Goal: Obtain resource: Download file/media

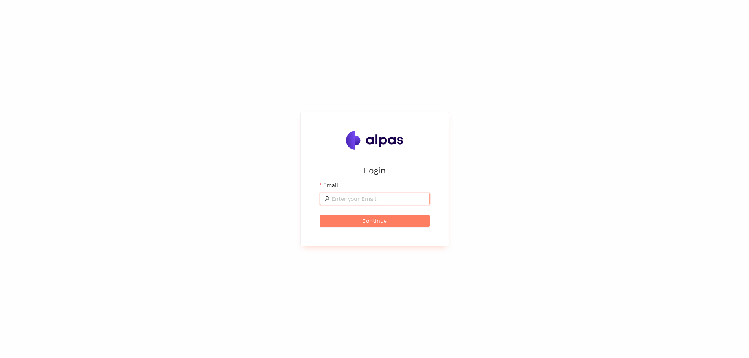
click at [359, 201] on input "Email" at bounding box center [379, 199] width 94 height 9
type input "karina.stival@landisgyr.com"
click at [383, 220] on span "Continue" at bounding box center [374, 221] width 25 height 9
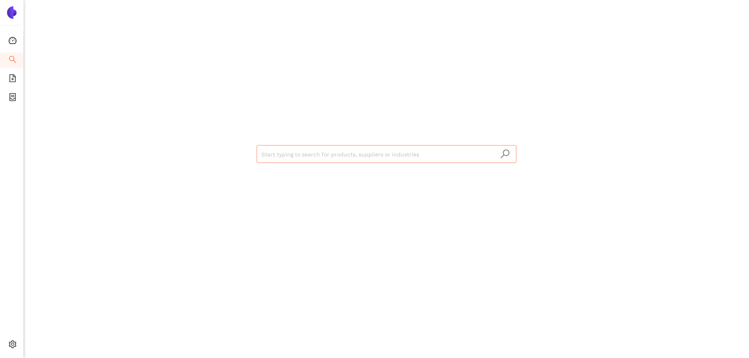
click at [315, 153] on input "search" at bounding box center [387, 154] width 250 height 17
click at [379, 155] on input "search" at bounding box center [387, 154] width 250 height 17
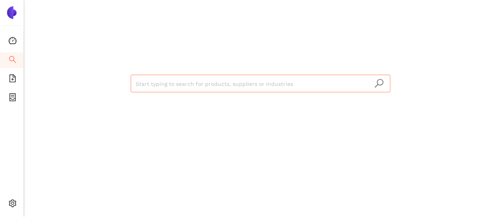
click at [269, 79] on input "search" at bounding box center [261, 83] width 250 height 17
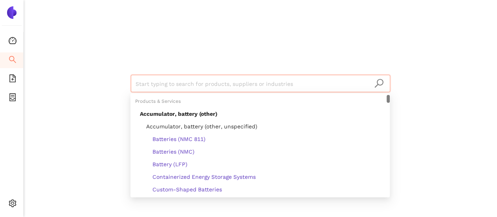
paste input "ADV PLASTICS (PTY) LTD"
type input "ADV PLASTICS (PTY) LTD"
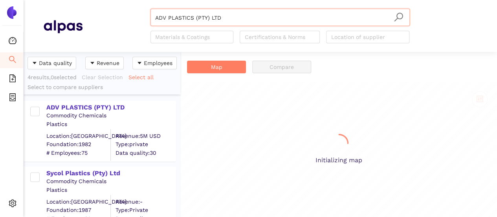
scroll to position [159, 151]
click at [105, 106] on div "ADV PLASTICS (PTY) LTD" at bounding box center [110, 107] width 129 height 9
click at [86, 104] on div "ADV PLASTICS (PTY) LTD" at bounding box center [110, 107] width 129 height 9
click at [94, 104] on div "ADV PLASTICS (PTY) LTD" at bounding box center [110, 107] width 129 height 9
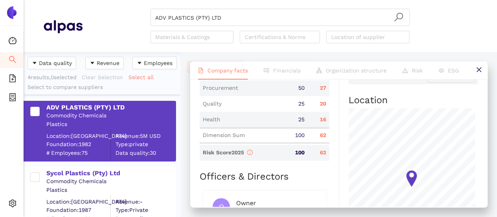
scroll to position [392, 0]
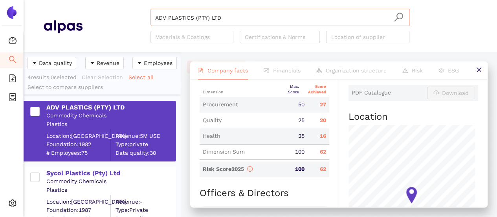
drag, startPoint x: 226, startPoint y: 16, endPoint x: 230, endPoint y: 21, distance: 7.3
click at [226, 16] on input "ADV PLASTICS (PTY) LTD" at bounding box center [280, 17] width 250 height 17
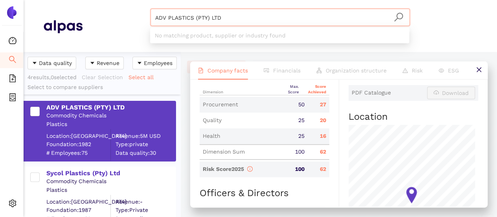
drag, startPoint x: 185, startPoint y: 14, endPoint x: 168, endPoint y: 14, distance: 16.5
click at [159, 11] on input "ADV PLASTICS (PTY) LTD" at bounding box center [280, 17] width 250 height 17
paste input "Mkd Componentes Usinados LTDA."
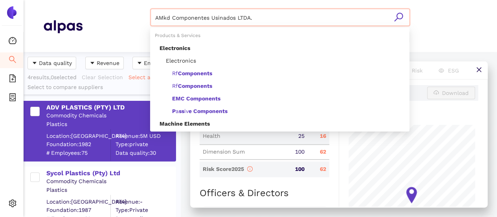
drag, startPoint x: 154, startPoint y: 9, endPoint x: 204, endPoint y: 18, distance: 50.4
click at [87, 2] on header "AMkd Componentes Usinados LTDA. Materials & Coatings Certifications & Norms Loc…" at bounding box center [261, 26] width 474 height 52
paste input "search"
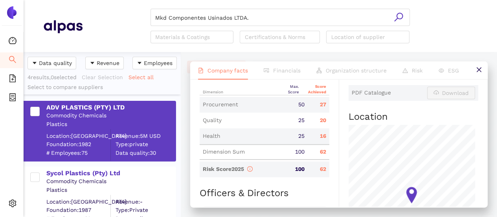
click at [395, 16] on icon "search" at bounding box center [399, 17] width 10 height 10
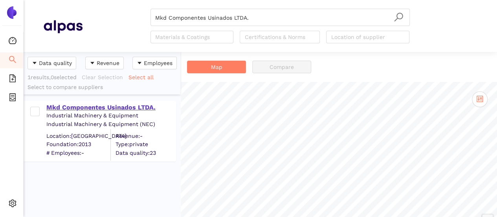
click at [146, 103] on div "Mkd Componentes Usinados LTDA." at bounding box center [110, 107] width 129 height 9
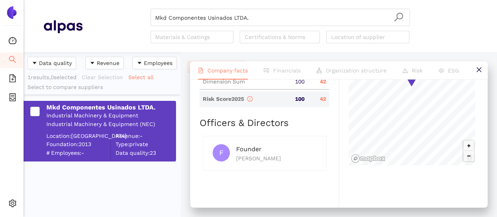
scroll to position [531, 0]
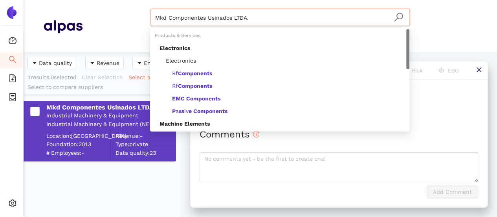
drag, startPoint x: 251, startPoint y: 20, endPoint x: 88, endPoint y: 0, distance: 163.6
click at [88, 0] on header "Mkd Componentes Usinados LTDA. Materials & Coatings Certifications & Norms Loca…" at bounding box center [261, 26] width 474 height 52
paste input "Jiangsu Linyang Energy Co., Ltd"
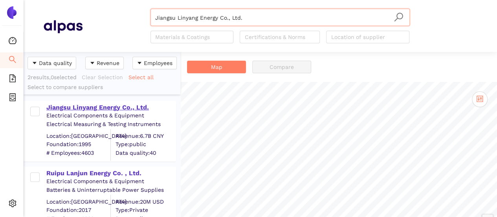
click at [100, 104] on div "Jiangsu Linyang Energy Co., Ltd." at bounding box center [110, 107] width 129 height 9
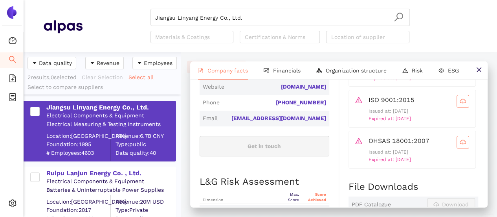
scroll to position [315, 0]
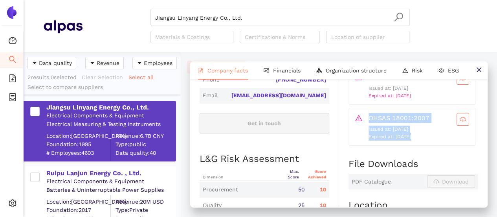
drag, startPoint x: 364, startPoint y: 129, endPoint x: 412, endPoint y: 141, distance: 49.6
click at [407, 136] on div "OHSAS 18001:2007 Issued at: [DATE] Expired at: [DATE]" at bounding box center [413, 127] width 114 height 28
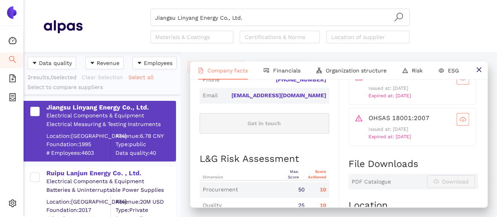
click at [413, 142] on div "OHSAS 18001:2007 Issued at: [DATE] Expired at: [DATE]" at bounding box center [412, 127] width 127 height 38
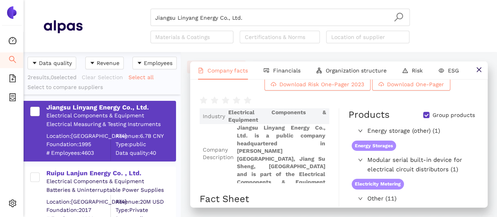
scroll to position [0, 0]
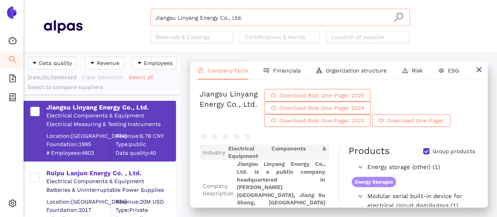
click at [283, 9] on header "Jiangsu Linyang Energy Co., Ltd. Materials & Coatings Certifications & Norms Lo…" at bounding box center [261, 26] width 474 height 52
click at [270, 22] on input "Jiangsu Linyang Energy Co., Ltd." at bounding box center [280, 17] width 250 height 17
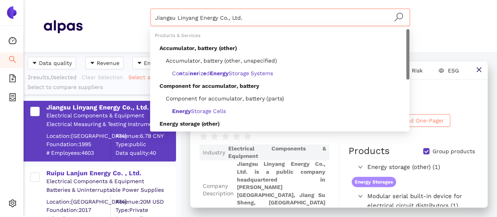
drag, startPoint x: 265, startPoint y: 17, endPoint x: 98, endPoint y: -1, distance: 168.9
click at [98, 0] on html "Dashboard Search eSourcing Templates eSourcing Projects Settings Jiangsu Linyan…" at bounding box center [248, 108] width 497 height 217
paste input "Eslam Estampados [PERSON_NAME] Ltda"
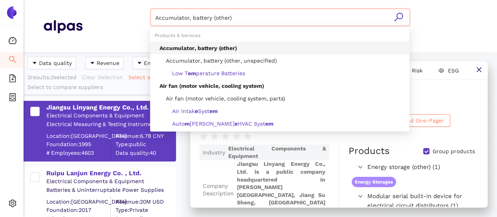
click at [79, 0] on html "Dashboard Search eSourcing Templates eSourcing Projects Settings Accumulator, b…" at bounding box center [248, 108] width 497 height 217
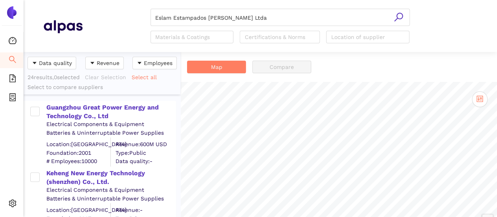
drag, startPoint x: 400, startPoint y: 16, endPoint x: 118, endPoint y: 86, distance: 290.6
click at [400, 15] on icon "search" at bounding box center [399, 17] width 10 height 10
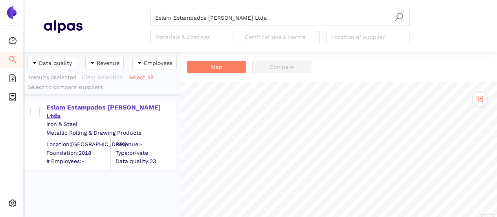
click at [114, 103] on div "Eslam Estampados [PERSON_NAME] Ltda" at bounding box center [110, 112] width 129 height 18
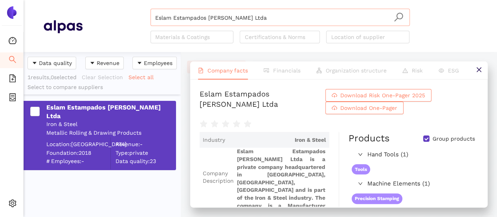
click at [255, 17] on input "Eslam Estampados [PERSON_NAME] Ltda" at bounding box center [280, 17] width 250 height 17
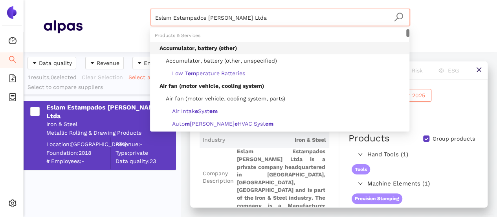
drag, startPoint x: 255, startPoint y: 18, endPoint x: 135, endPoint y: 11, distance: 119.8
click at [135, 11] on div "Eslam Estampados [PERSON_NAME] Ltda Materials & Coatings Certifications & Norms…" at bounding box center [280, 26] width 395 height 35
paste input "AML Holdings Limited"
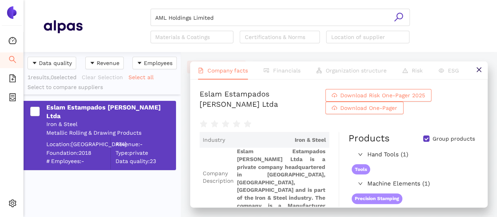
click at [399, 17] on icon "search" at bounding box center [399, 17] width 10 height 10
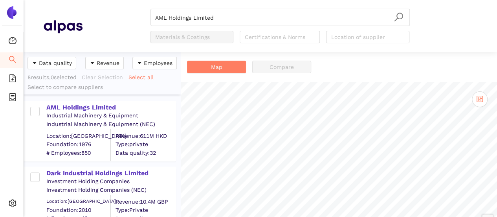
drag, startPoint x: 94, startPoint y: 107, endPoint x: 503, endPoint y: 70, distance: 411.1
click at [94, 107] on div "AML Holdings Limited" at bounding box center [110, 107] width 129 height 9
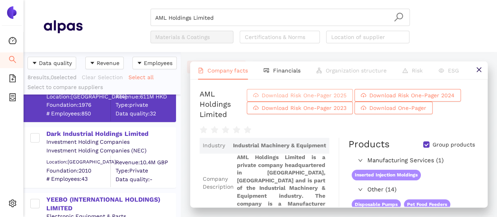
click at [276, 96] on span "Download Risk One-Pager 2025" at bounding box center [304, 95] width 85 height 9
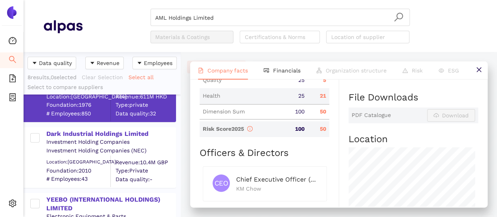
scroll to position [393, 0]
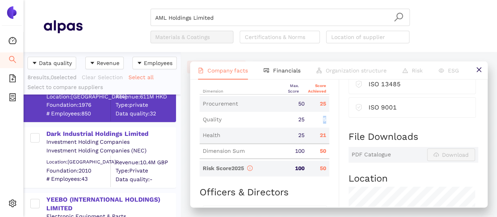
drag, startPoint x: 317, startPoint y: 127, endPoint x: 332, endPoint y: 126, distance: 15.0
click at [332, 126] on div "Industry Industrial Machinery & Equipment Company Description AML Holdings Limi…" at bounding box center [270, 68] width 140 height 648
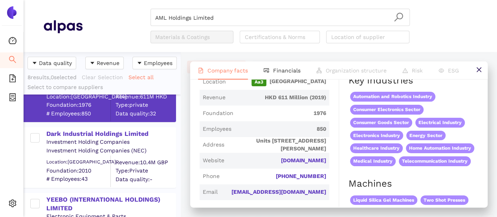
scroll to position [79, 0]
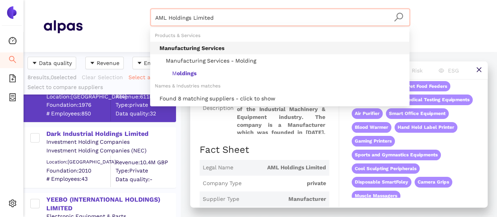
drag, startPoint x: 219, startPoint y: 22, endPoint x: 134, endPoint y: 4, distance: 85.9
click at [134, 4] on header "AML Holdings Limited Materials & Coatings Certifications & Norms Location of su…" at bounding box center [261, 26] width 474 height 52
paste input "OLDINGS LIMITED - Formerly known as PRETTY CHANCE INVESTMENTS LIMITED"
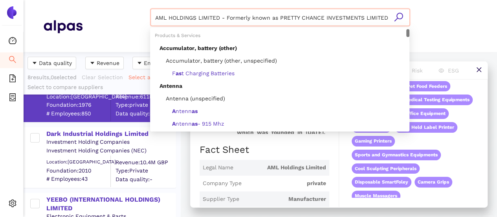
click at [492, 53] on section "AML HOLDINGS LIMITED - Formerly known as PRETTY CHANCE INVESTMENTS LIMITED Mate…" at bounding box center [261, 108] width 474 height 217
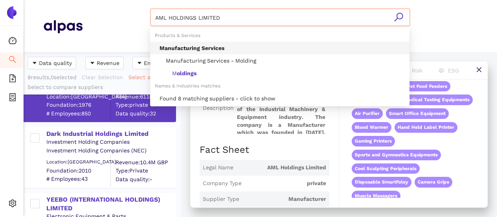
type input "AML HOLDINGS LIMITED"
